Goal: Transaction & Acquisition: Purchase product/service

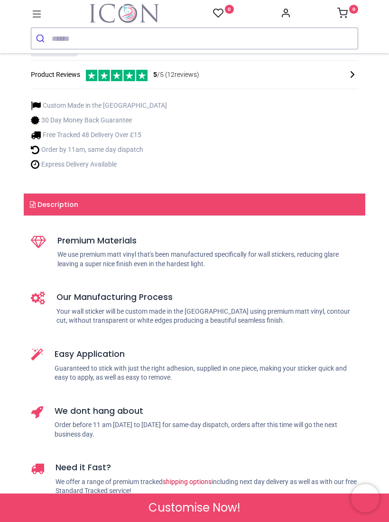
scroll to position [253, 0]
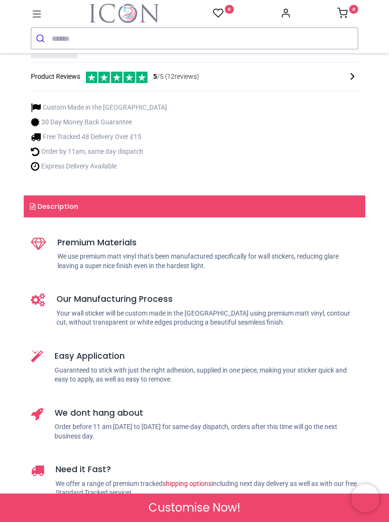
click at [258, 32] on div "Check Sizes & Prices" at bounding box center [194, 24] width 327 height 15
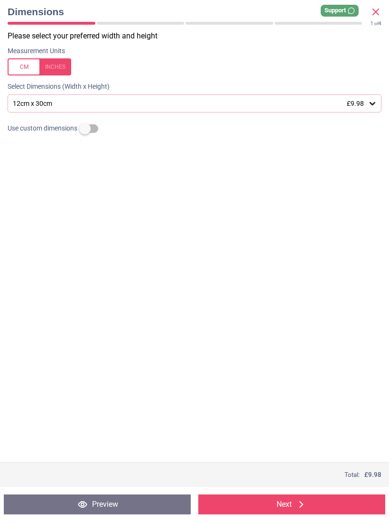
click at [377, 111] on div "12cm x 30cm £9.98" at bounding box center [195, 103] width 374 height 18
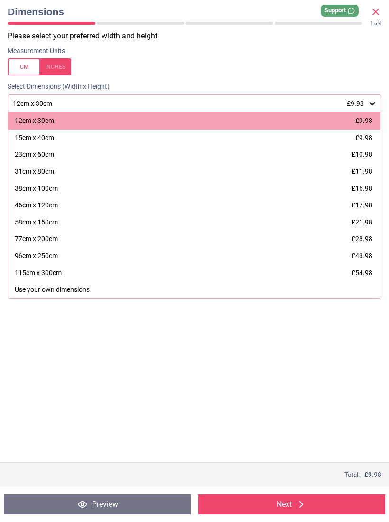
click at [369, 174] on span "£11.98" at bounding box center [362, 171] width 21 height 8
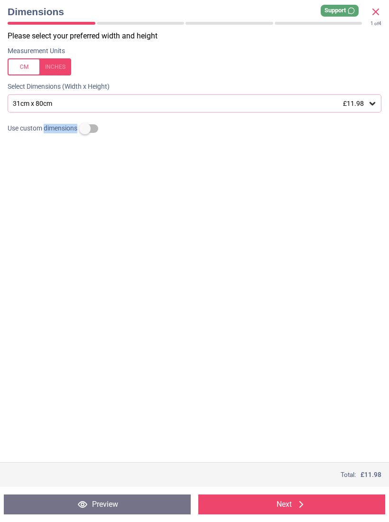
click at [312, 513] on button "Next" at bounding box center [291, 504] width 187 height 20
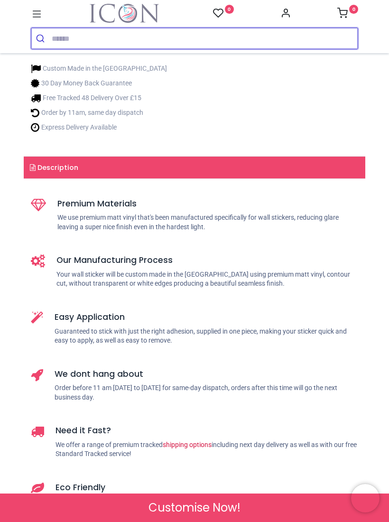
scroll to position [294, 0]
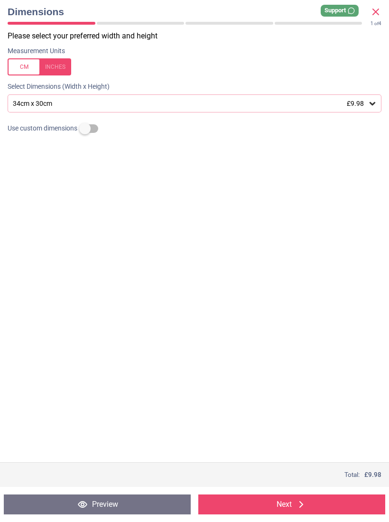
click at [373, 108] on div "34cm x 30cm £9.98" at bounding box center [195, 103] width 374 height 18
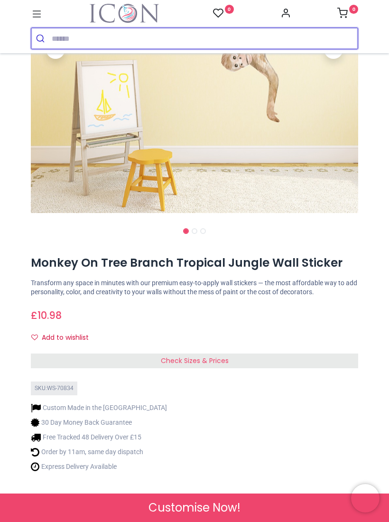
scroll to position [221, 0]
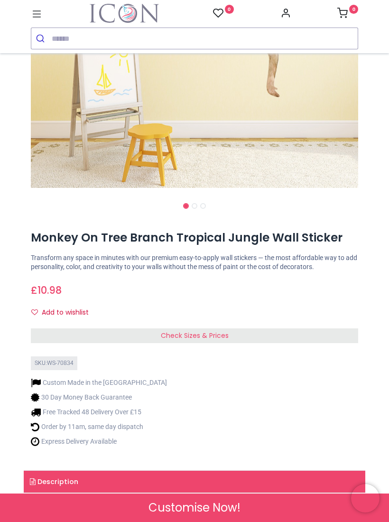
click at [280, 329] on div "Check Sizes & Prices" at bounding box center [194, 335] width 327 height 15
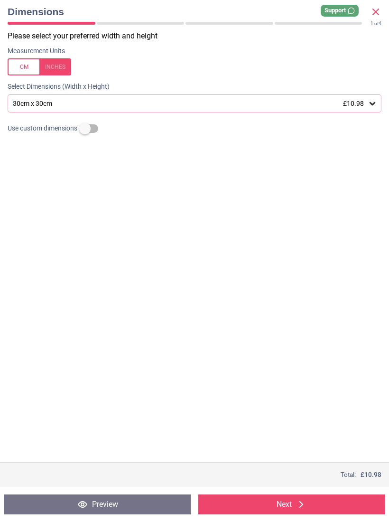
click at [380, 106] on div "30cm x 30cm £10.98" at bounding box center [195, 103] width 374 height 18
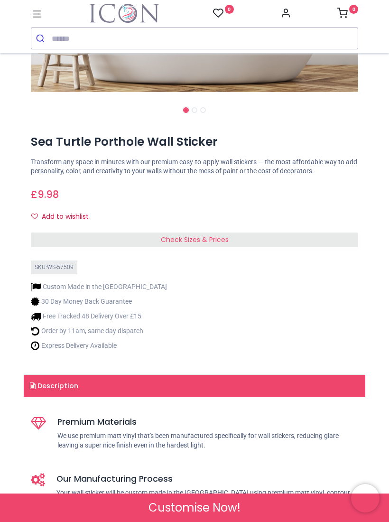
scroll to position [317, 0]
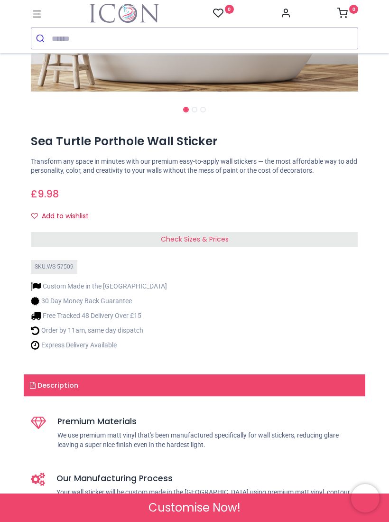
click at [327, 232] on div "Check Sizes & Prices" at bounding box center [194, 239] width 327 height 15
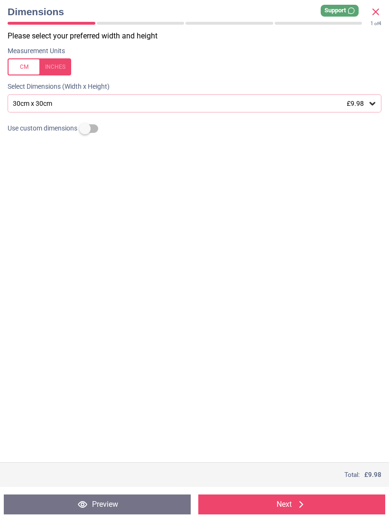
click at [372, 105] on icon at bounding box center [372, 103] width 9 height 9
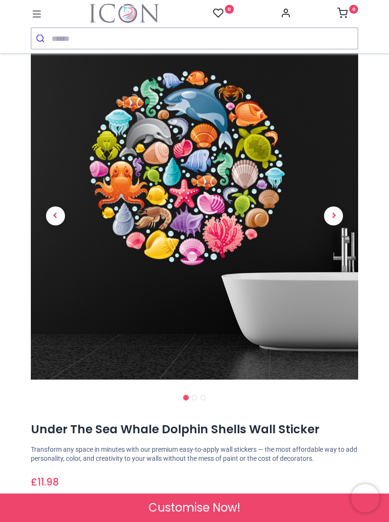
scroll to position [17, 0]
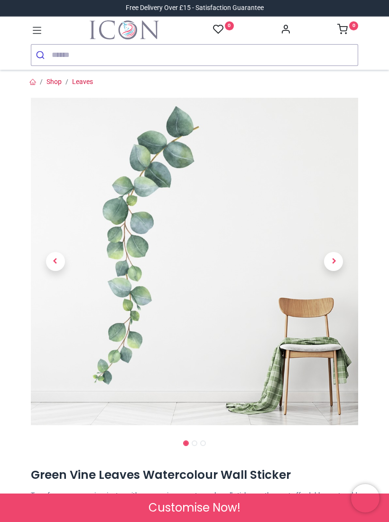
click at [235, 513] on span "Customise Now!" at bounding box center [194, 508] width 92 height 16
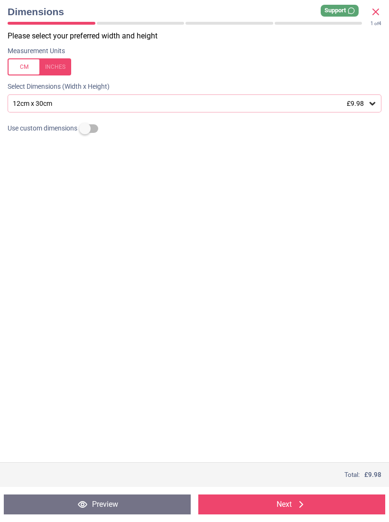
click at [136, 503] on button "Preview" at bounding box center [97, 504] width 187 height 20
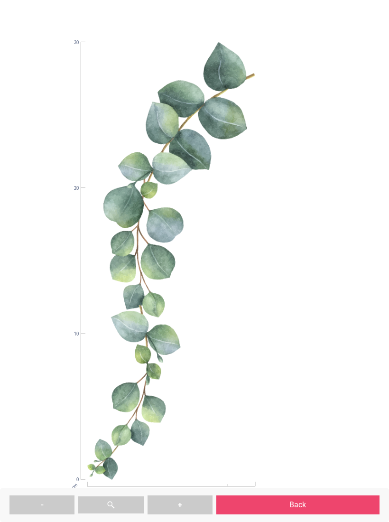
click at [286, 296] on div "cm 0 12 0 10 20 30" at bounding box center [171, 260] width 359 height 437
click at [300, 506] on button "Back" at bounding box center [297, 504] width 163 height 19
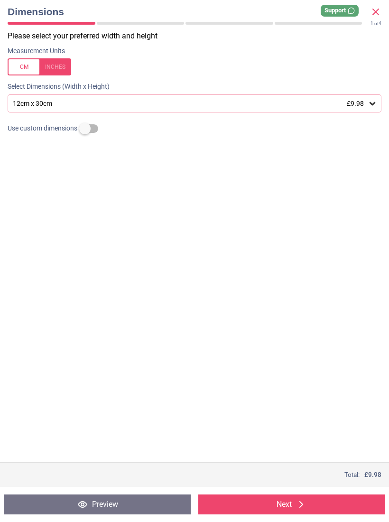
click at [259, 320] on div "Please select your preferred width and height Measurement Units Select Dimensio…" at bounding box center [194, 246] width 389 height 431
click at [365, 108] on div "12cm x 30cm £9.98" at bounding box center [195, 103] width 374 height 18
